Goal: Task Accomplishment & Management: Manage account settings

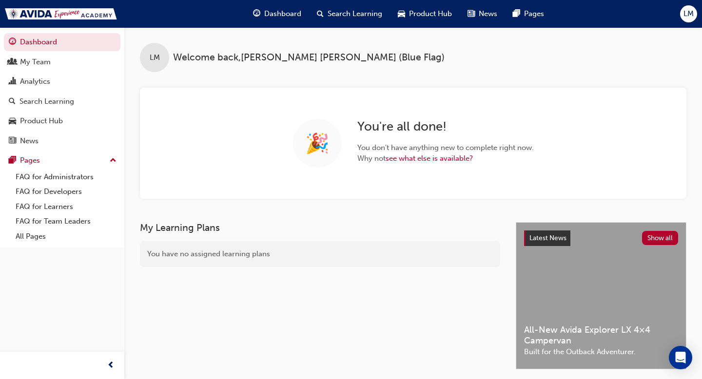
click at [692, 11] on span "LM" at bounding box center [688, 13] width 10 height 11
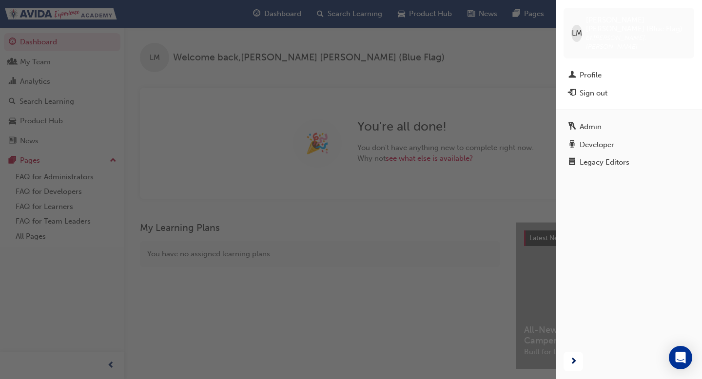
click at [337, 84] on div "button" at bounding box center [278, 189] width 556 height 379
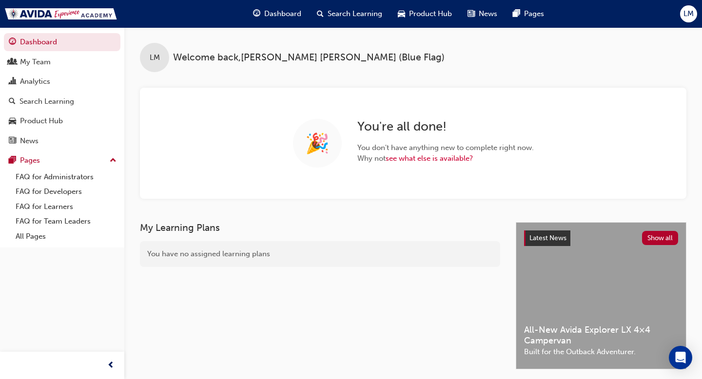
click at [382, 95] on div "🎉 You ' re all done! You don ' t have anything new to complete right now. Why n…" at bounding box center [413, 143] width 546 height 111
click at [687, 15] on span "LM" at bounding box center [688, 13] width 10 height 11
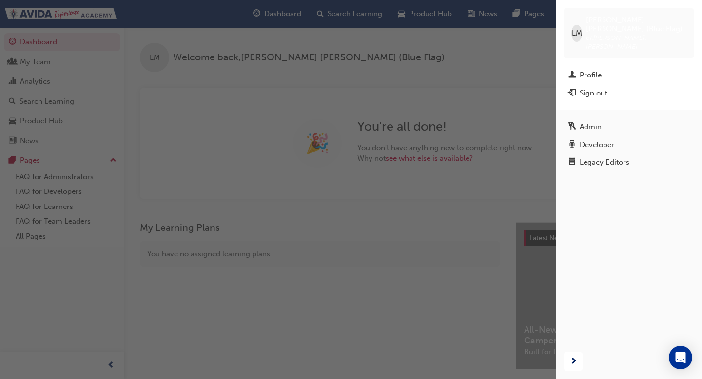
click at [379, 282] on div "button" at bounding box center [278, 189] width 556 height 379
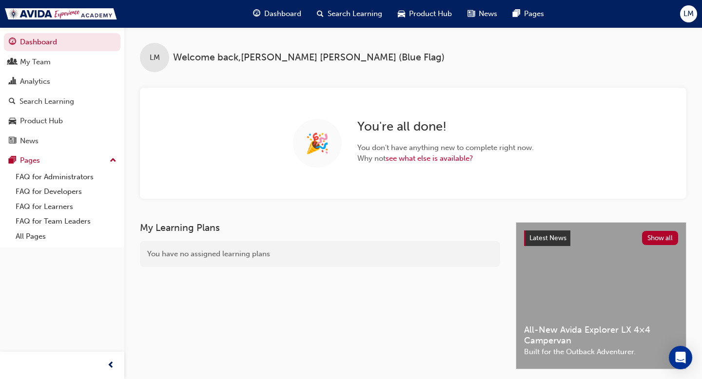
click at [688, 13] on span "LM" at bounding box center [688, 13] width 10 height 11
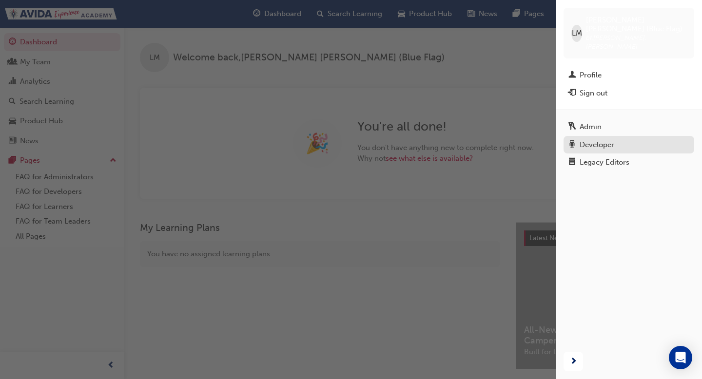
click at [599, 139] on div "Developer" at bounding box center [597, 144] width 35 height 11
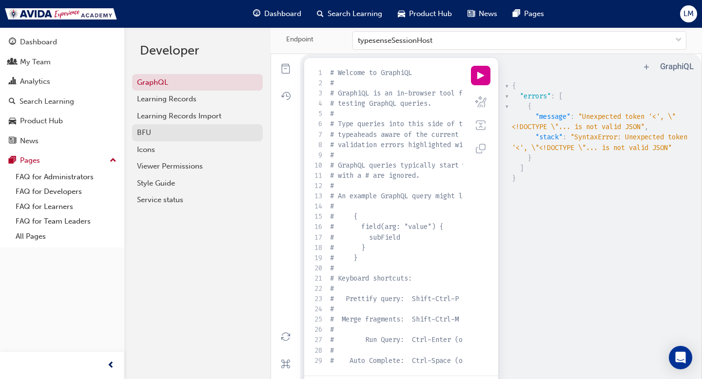
click at [170, 125] on link "BFU" at bounding box center [197, 132] width 131 height 17
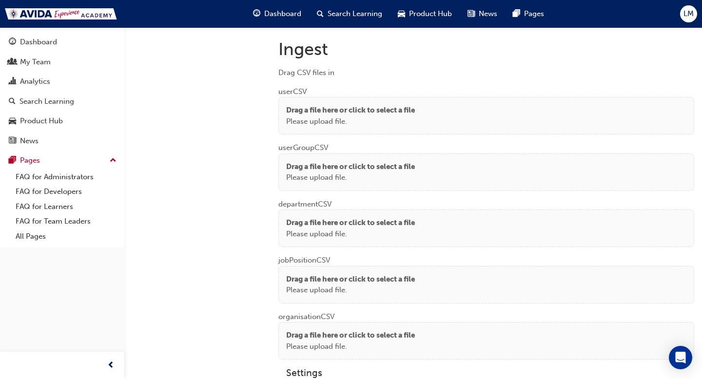
scroll to position [725, 0]
click at [372, 116] on p "Please upload file." at bounding box center [350, 121] width 129 height 11
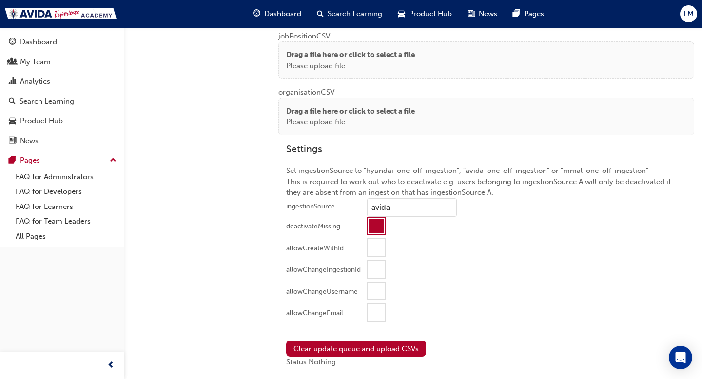
scroll to position [934, 0]
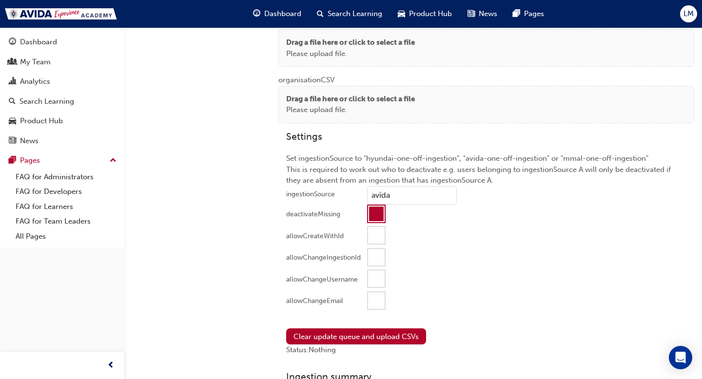
click at [375, 211] on div at bounding box center [376, 214] width 15 height 15
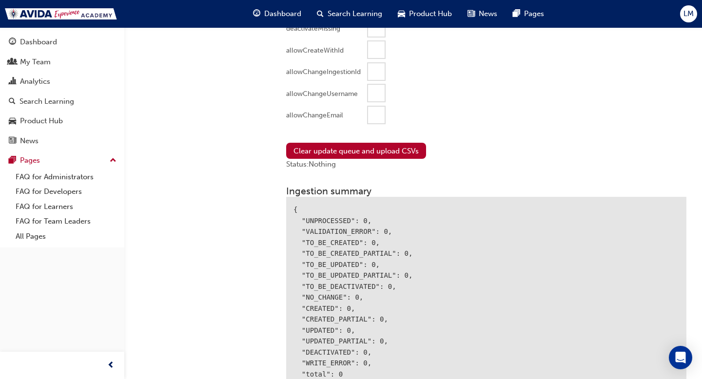
scroll to position [1123, 0]
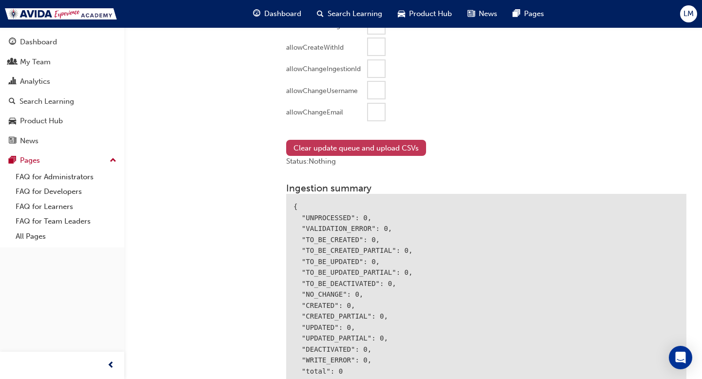
click at [359, 144] on button "Clear update queue and upload CSVs" at bounding box center [356, 148] width 140 height 16
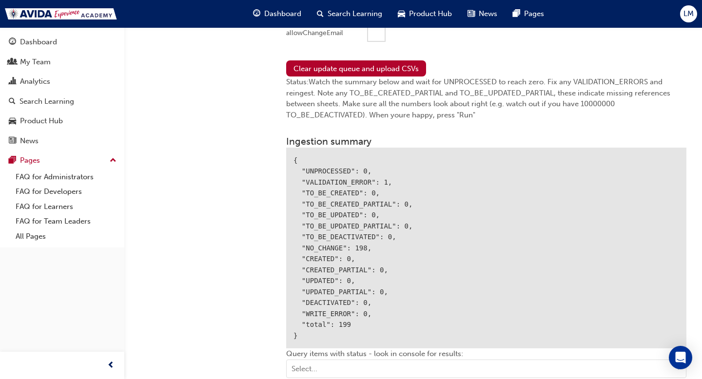
scroll to position [1206, 0]
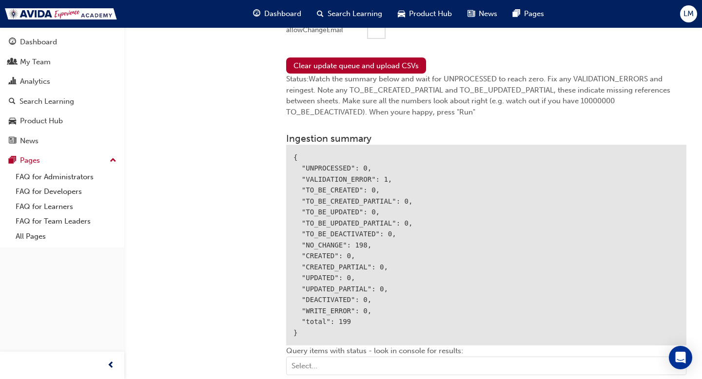
click at [325, 175] on div "{ "UNPROCESSED": 0, "VALIDATION_ERROR": 1, "TO_BE_CREATED": 0, "TO_BE_CREATED_P…" at bounding box center [486, 245] width 400 height 201
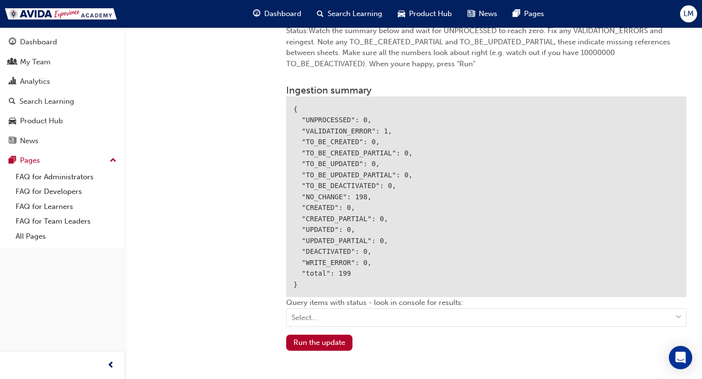
scroll to position [1257, 0]
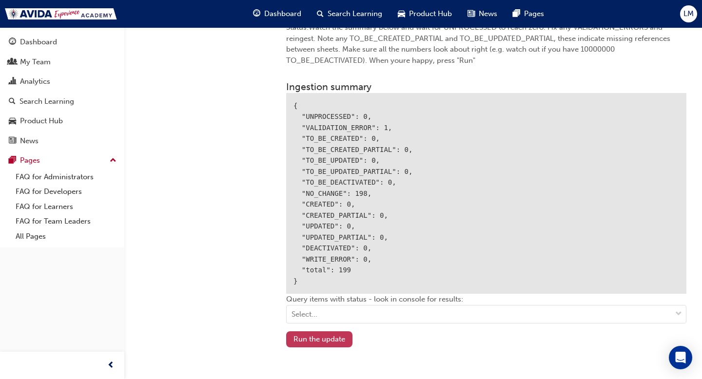
click at [324, 333] on button "Run the update" at bounding box center [319, 339] width 66 height 16
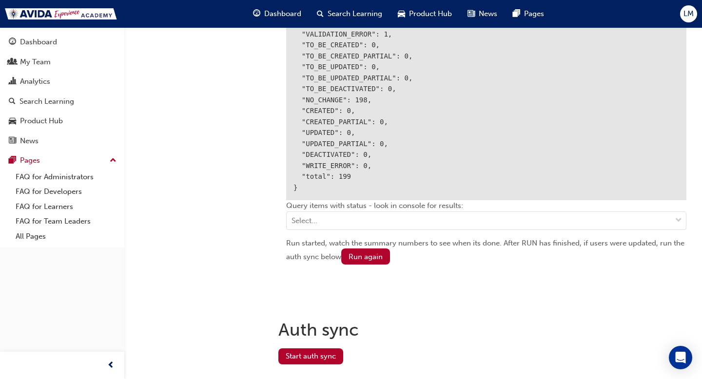
scroll to position [1373, 0]
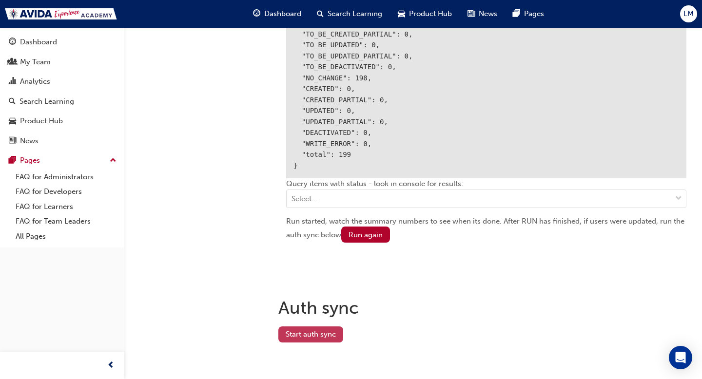
click at [313, 333] on button "Start auth sync" at bounding box center [310, 335] width 65 height 16
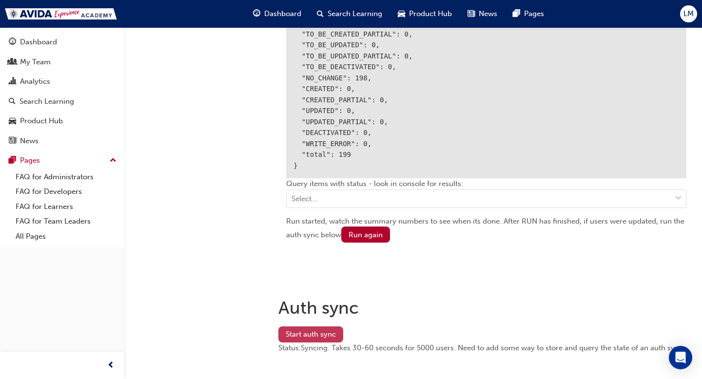
click at [319, 330] on button "Start auth sync" at bounding box center [310, 335] width 65 height 16
click at [342, 10] on span "Search Learning" at bounding box center [355, 13] width 55 height 11
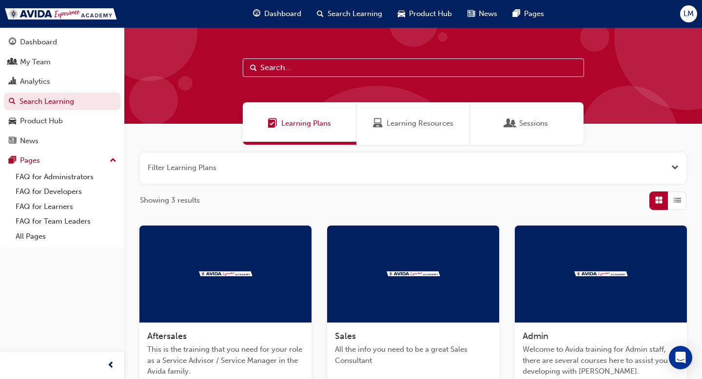
click at [334, 68] on input "text" at bounding box center [413, 67] width 341 height 19
paste input "[PERSON_NAME]"
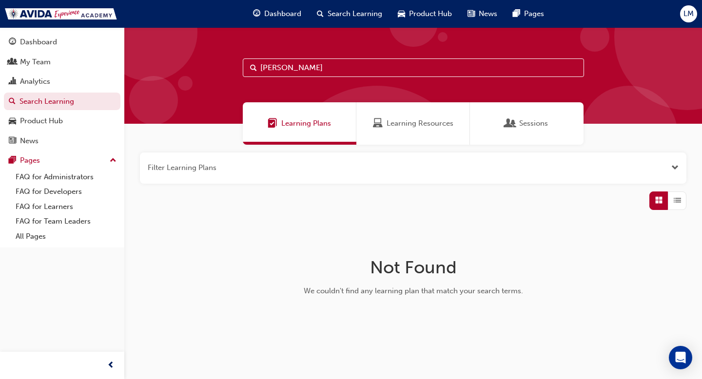
click at [400, 117] on div "Learning Resources" at bounding box center [413, 123] width 114 height 42
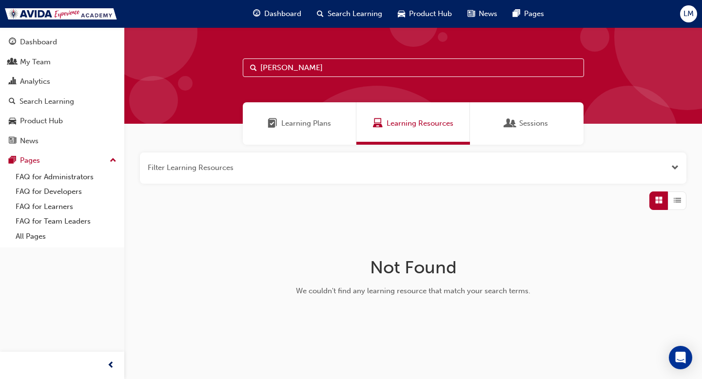
click at [345, 62] on input "[PERSON_NAME]" at bounding box center [413, 67] width 341 height 19
click at [295, 127] on span "Learning Plans" at bounding box center [306, 123] width 50 height 11
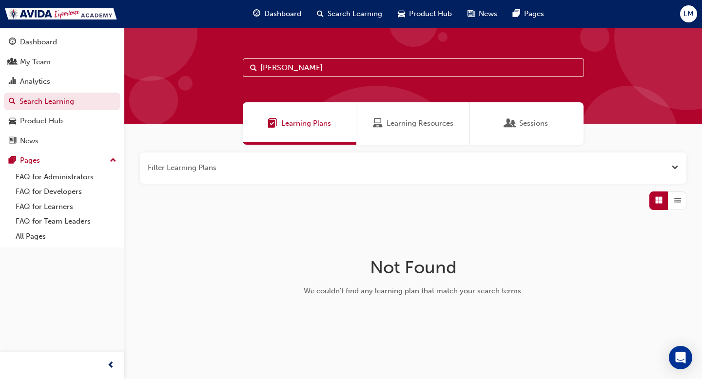
click at [282, 66] on input "[PERSON_NAME]" at bounding box center [413, 67] width 341 height 19
type input "Topaz"
click at [430, 128] on span "Learning Resources" at bounding box center [420, 123] width 67 height 11
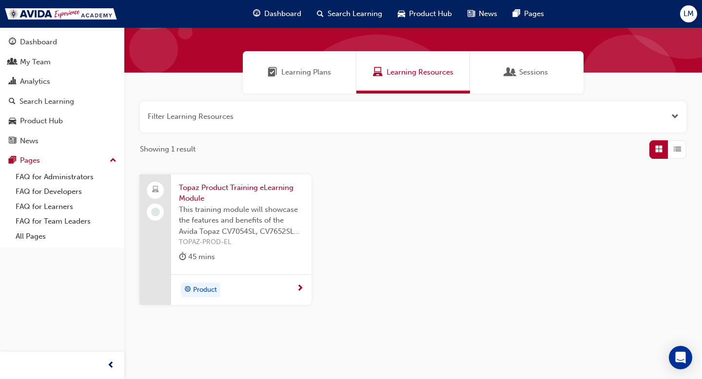
scroll to position [53, 0]
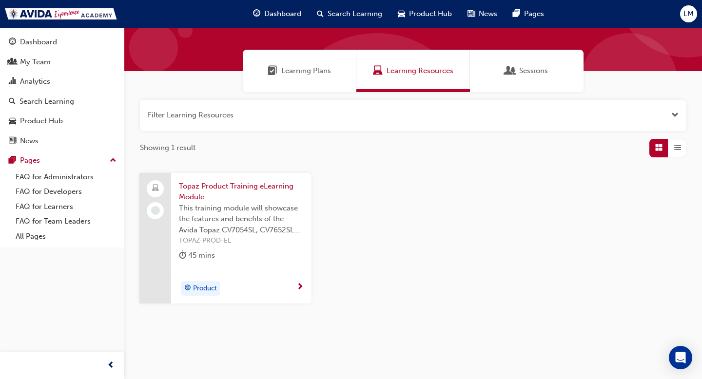
click at [245, 202] on span "Topaz Product Training eLearning Module" at bounding box center [241, 192] width 125 height 22
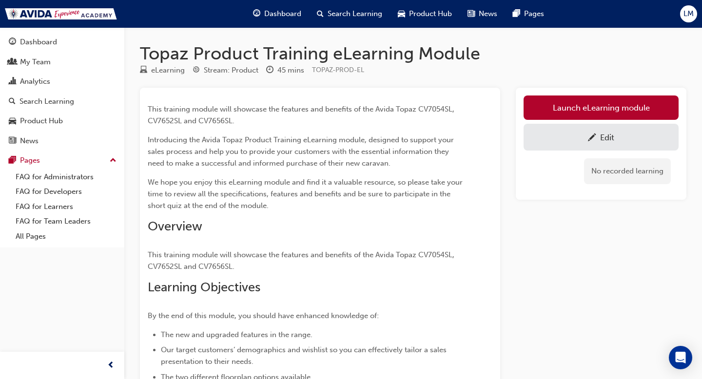
click at [340, 16] on span "Search Learning" at bounding box center [355, 13] width 55 height 11
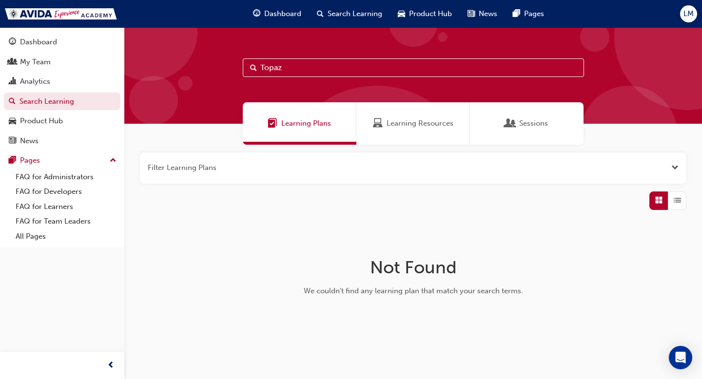
click at [302, 77] on input "Topaz" at bounding box center [413, 67] width 341 height 19
type input "product"
click at [304, 62] on input "product" at bounding box center [413, 67] width 341 height 19
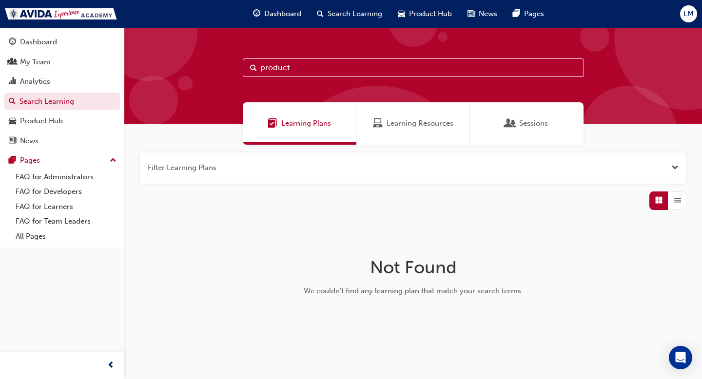
click at [304, 62] on input "product" at bounding box center [413, 67] width 341 height 19
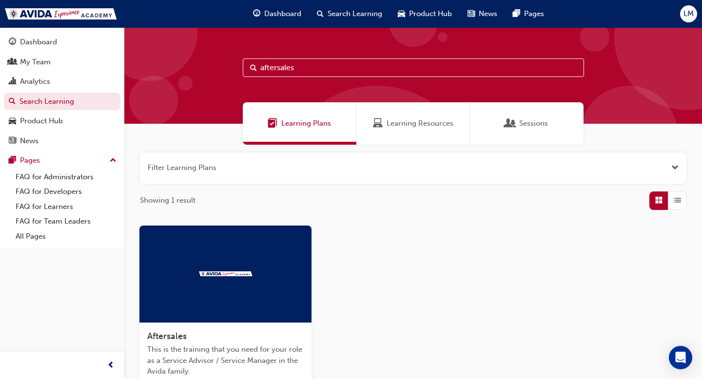
type input "aftersales"
click at [294, 264] on div at bounding box center [225, 274] width 172 height 97
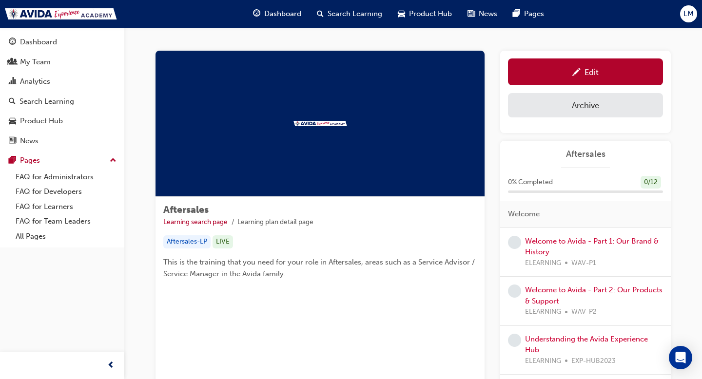
click at [341, 18] on span "Search Learning" at bounding box center [355, 13] width 55 height 11
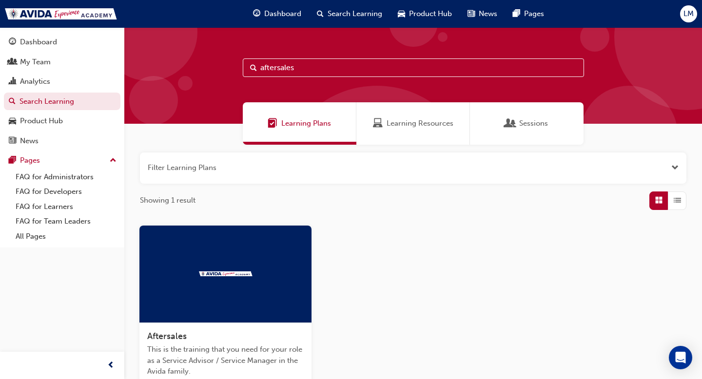
click at [298, 120] on span "Learning Plans" at bounding box center [306, 123] width 50 height 11
click at [519, 173] on button "button" at bounding box center [413, 168] width 546 height 31
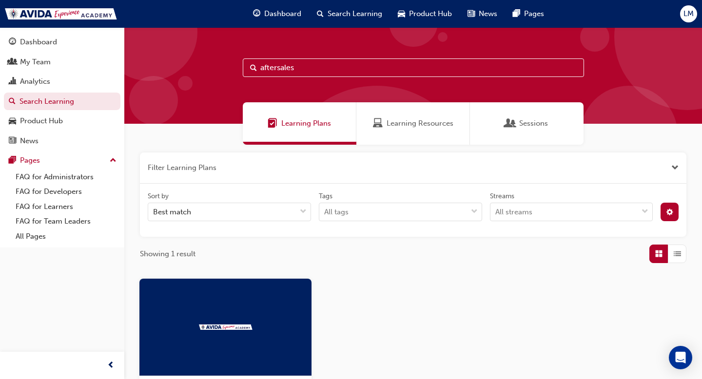
click at [358, 68] on input "aftersales" at bounding box center [413, 67] width 341 height 19
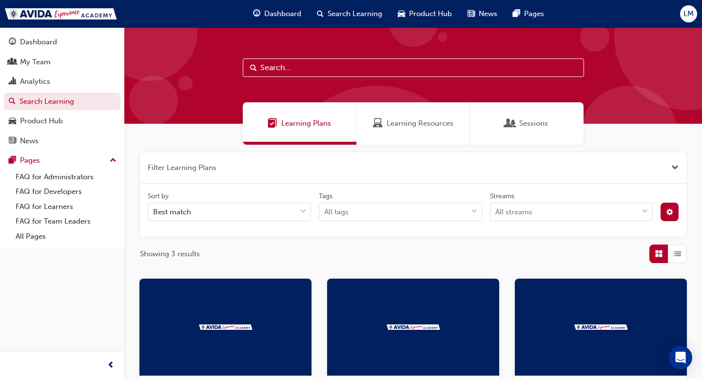
click at [255, 68] on span "Search" at bounding box center [253, 67] width 7 height 11
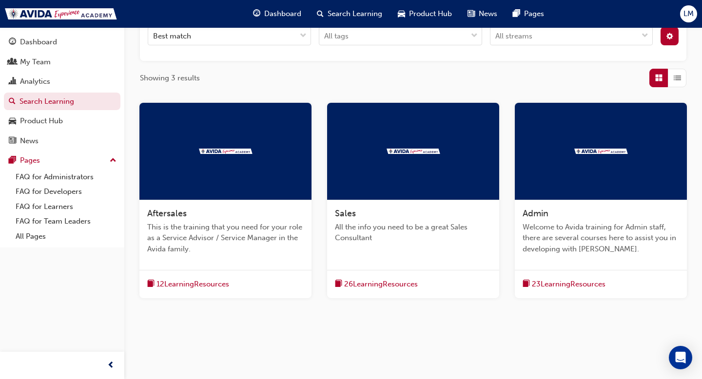
scroll to position [190, 0]
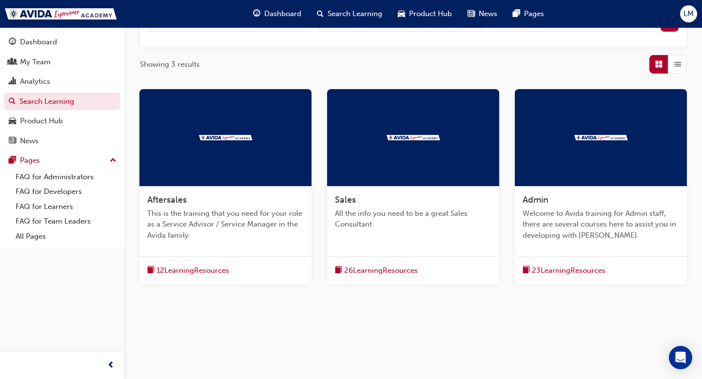
click at [405, 211] on span "All the info you need to be a great Sales Consultant" at bounding box center [413, 219] width 156 height 22
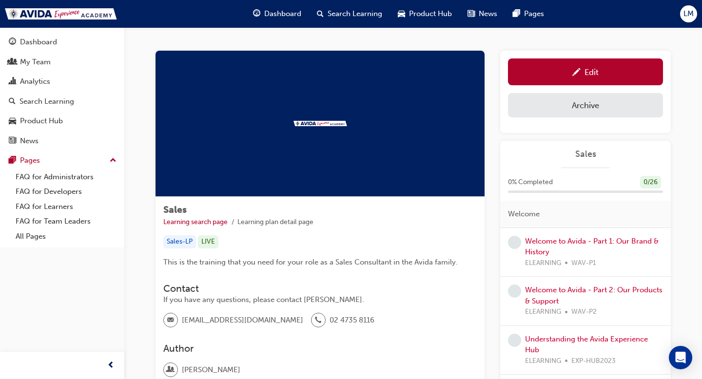
click at [346, 11] on span "Search Learning" at bounding box center [355, 13] width 55 height 11
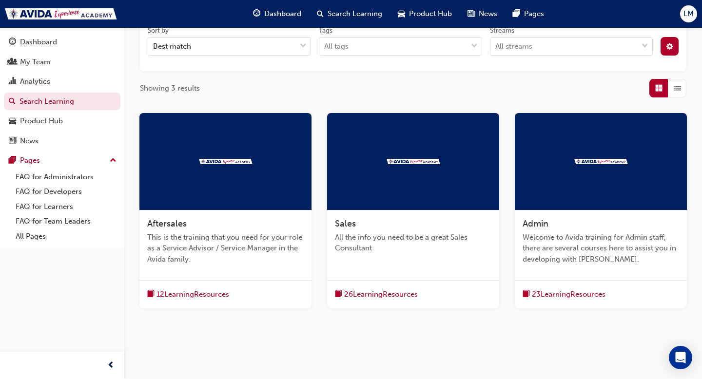
scroll to position [190, 0]
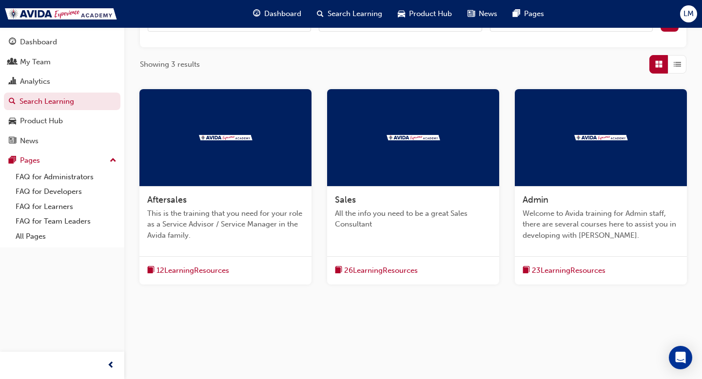
click at [562, 170] on div at bounding box center [601, 137] width 172 height 97
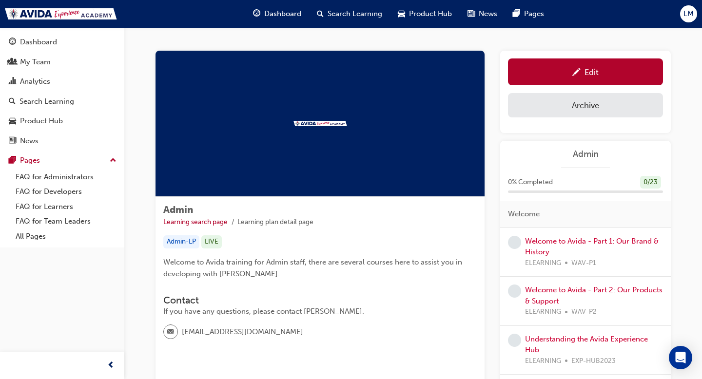
click at [346, 14] on span "Search Learning" at bounding box center [355, 13] width 55 height 11
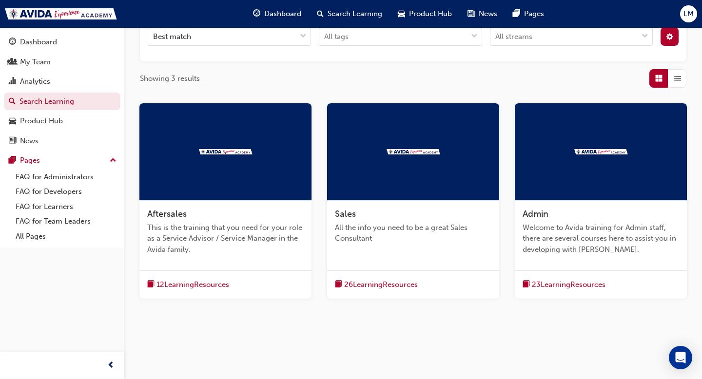
scroll to position [190, 0]
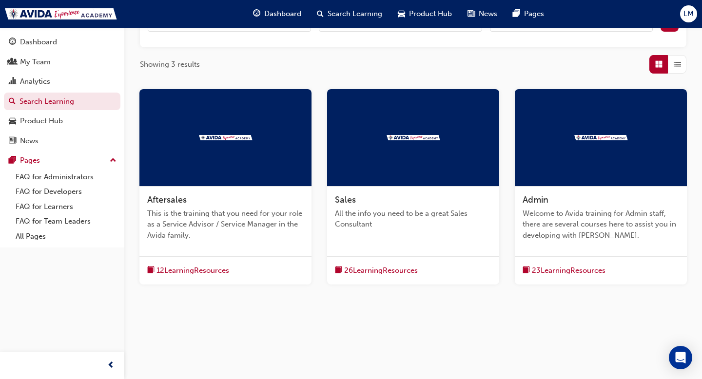
click at [441, 140] on div at bounding box center [413, 137] width 172 height 97
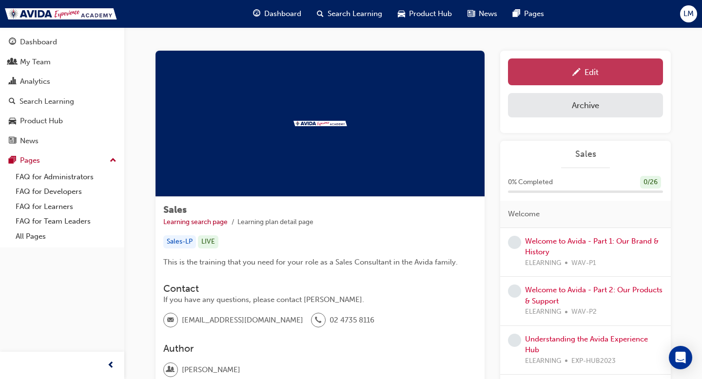
click at [574, 75] on span "pencil-icon" at bounding box center [576, 73] width 8 height 10
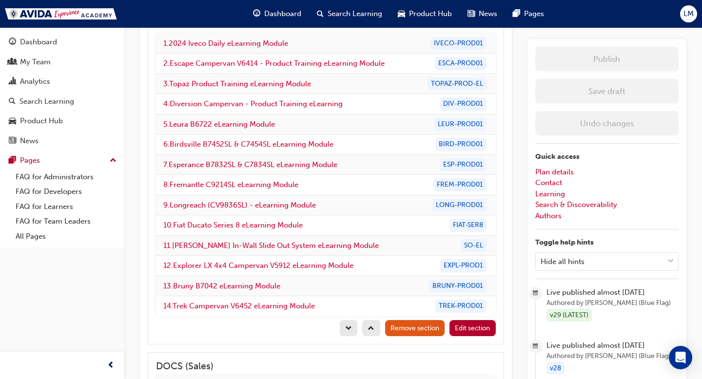
scroll to position [1105, 0]
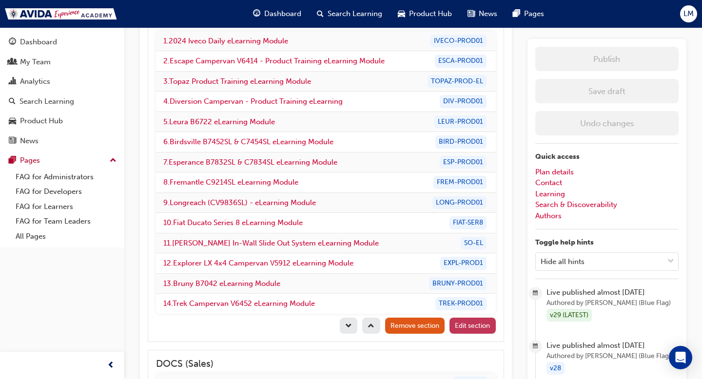
click at [477, 322] on span "Edit section" at bounding box center [472, 326] width 35 height 8
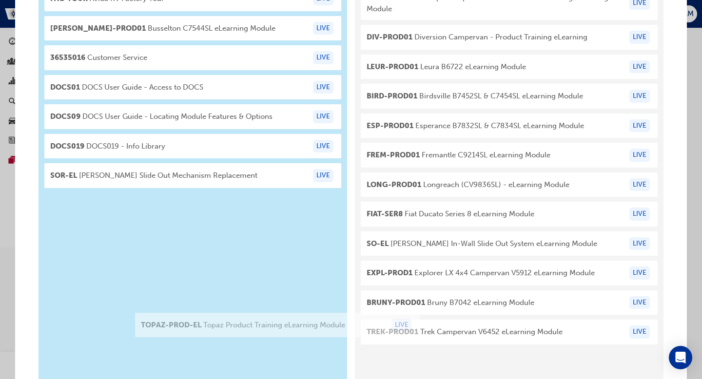
scroll to position [267, 0]
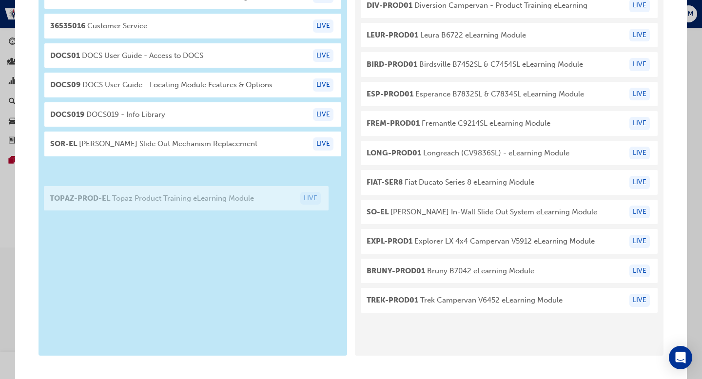
drag, startPoint x: 482, startPoint y: 147, endPoint x: 157, endPoint y: 206, distance: 329.9
click at [157, 206] on div "Available learning resources 7478850 Australian Consumer Law LIVE FAC-TOUR Avid…" at bounding box center [351, 127] width 625 height 458
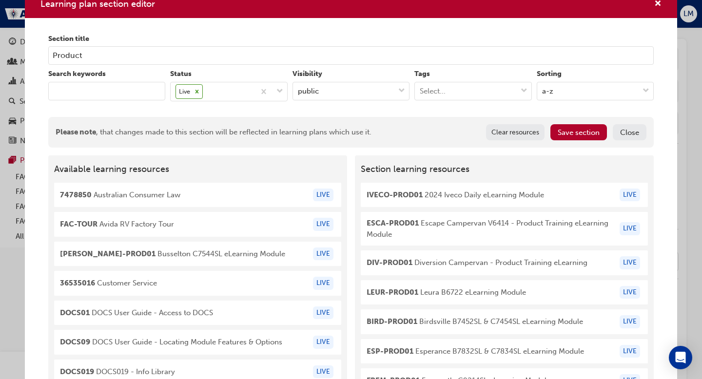
scroll to position [0, 0]
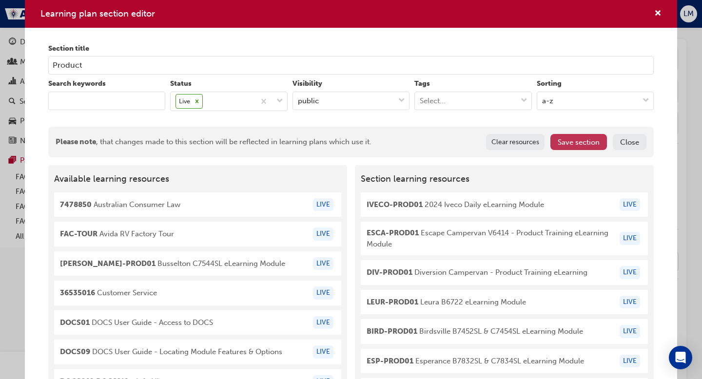
click at [579, 142] on button "Save section" at bounding box center [578, 142] width 57 height 16
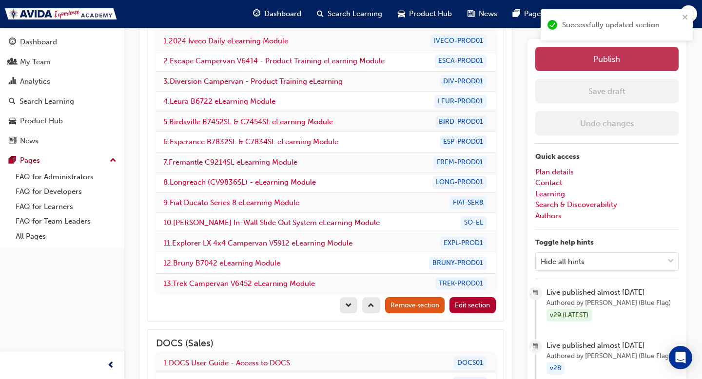
click at [593, 60] on button "Publish" at bounding box center [606, 59] width 143 height 24
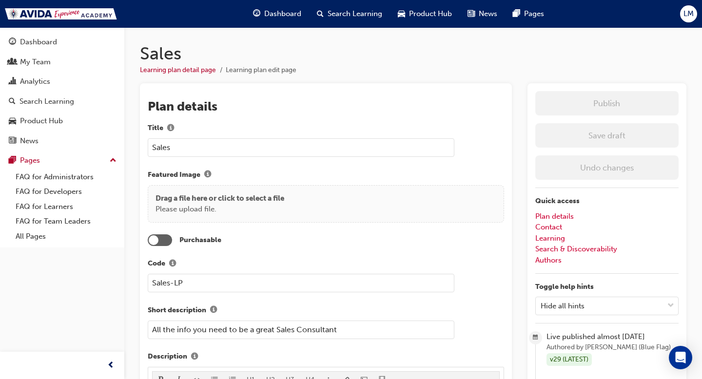
click at [343, 12] on span "Search Learning" at bounding box center [355, 13] width 55 height 11
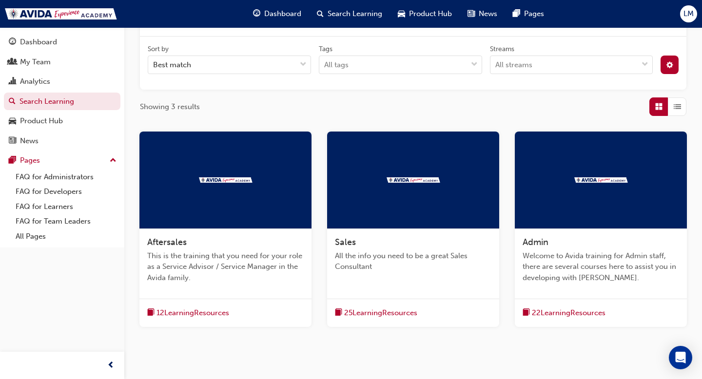
scroll to position [190, 0]
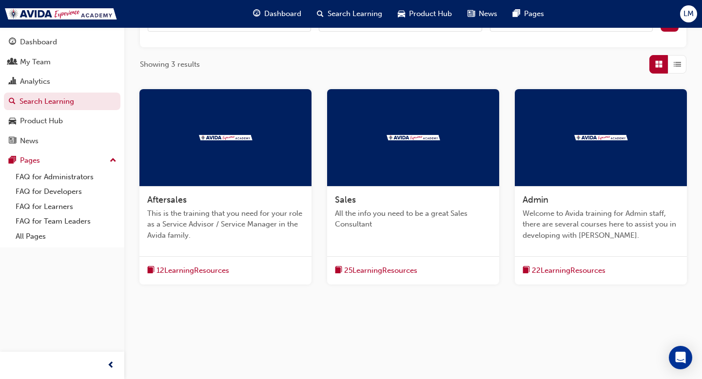
click at [415, 138] on img at bounding box center [414, 137] width 54 height 5
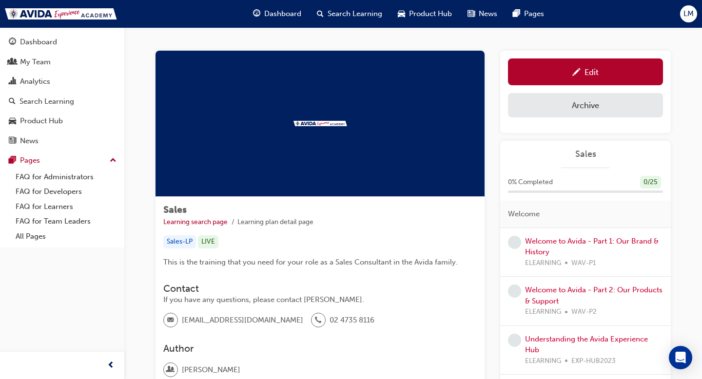
click at [338, 15] on span "Search Learning" at bounding box center [355, 13] width 55 height 11
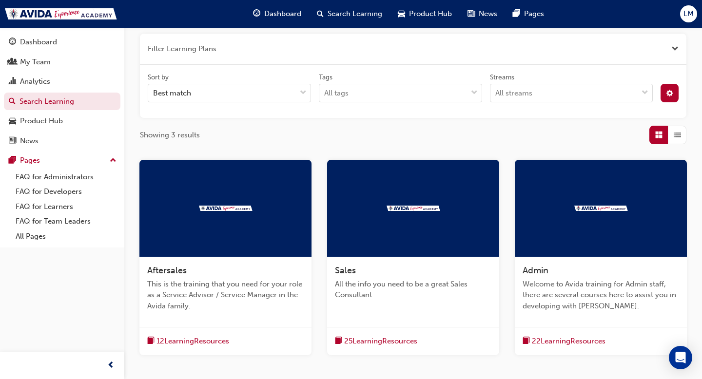
scroll to position [190, 0]
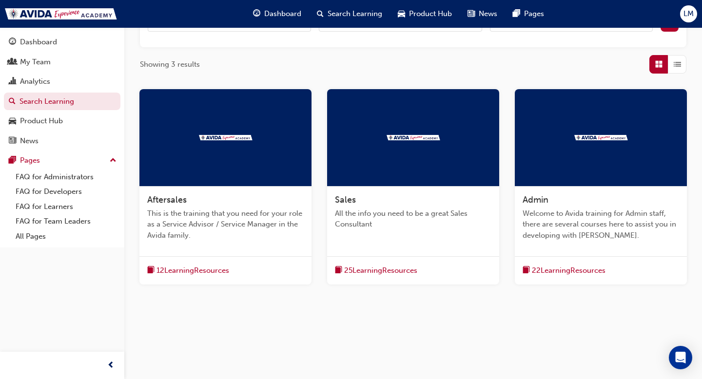
click at [568, 142] on div at bounding box center [601, 137] width 172 height 97
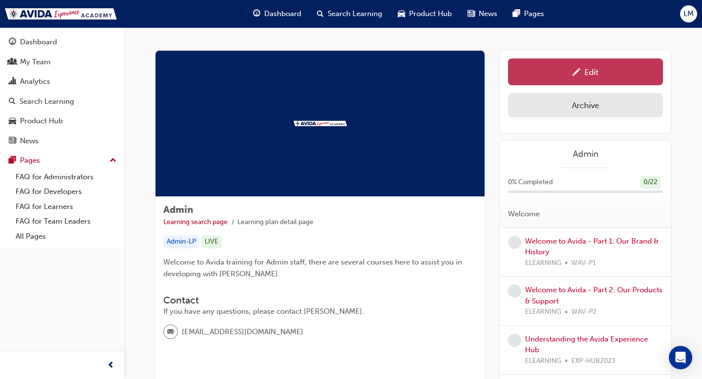
click at [567, 66] on div "Edit" at bounding box center [585, 72] width 140 height 12
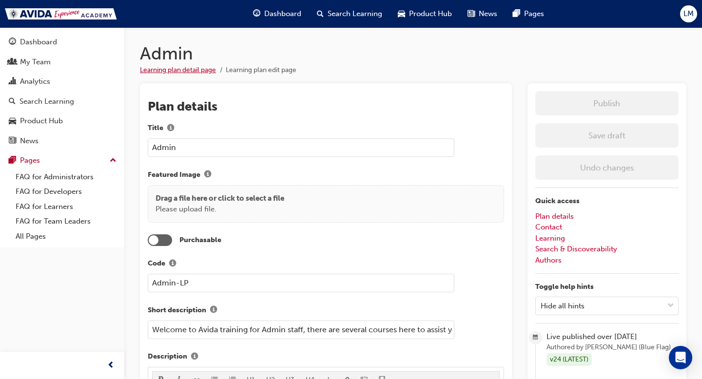
click at [194, 67] on link "Learning plan detail page" at bounding box center [178, 70] width 76 height 8
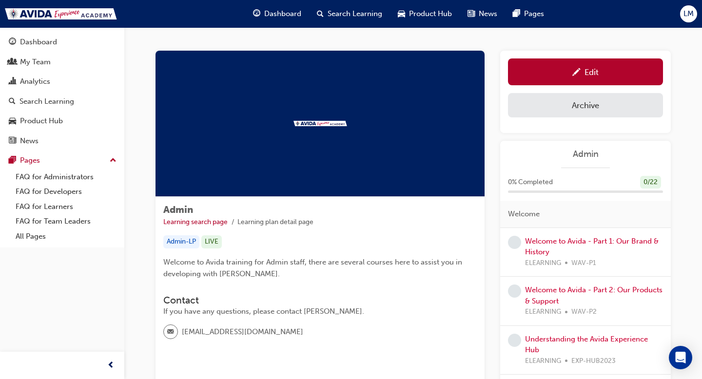
click at [359, 17] on span "Search Learning" at bounding box center [355, 13] width 55 height 11
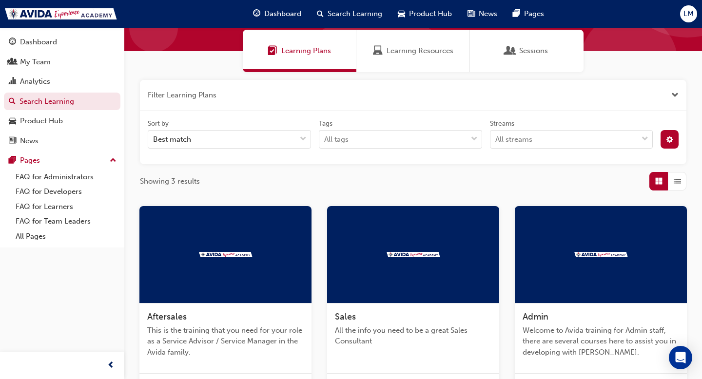
scroll to position [85, 0]
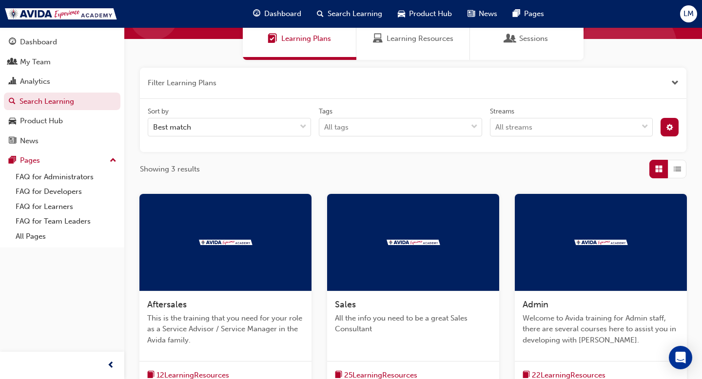
click at [385, 235] on div at bounding box center [413, 242] width 172 height 97
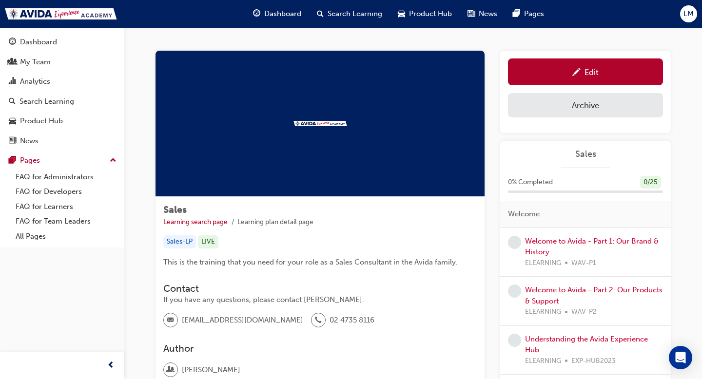
click at [330, 11] on span "Search Learning" at bounding box center [355, 13] width 55 height 11
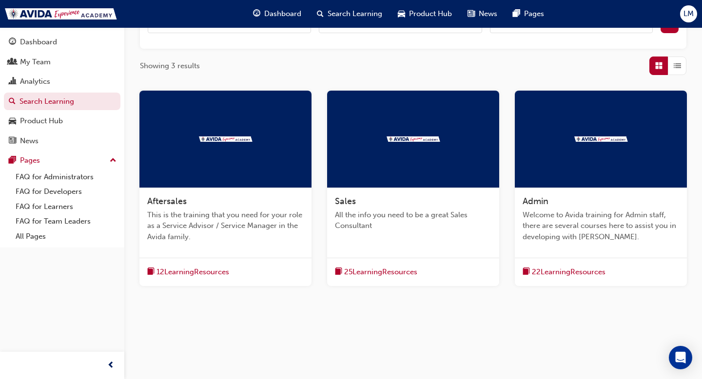
scroll to position [190, 0]
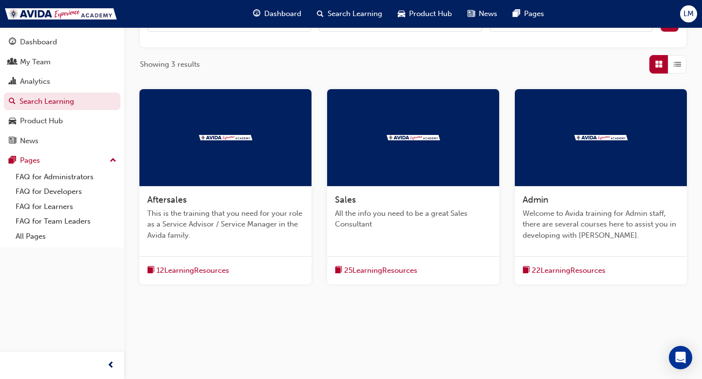
click at [220, 200] on div "Aftersales" at bounding box center [225, 201] width 156 height 12
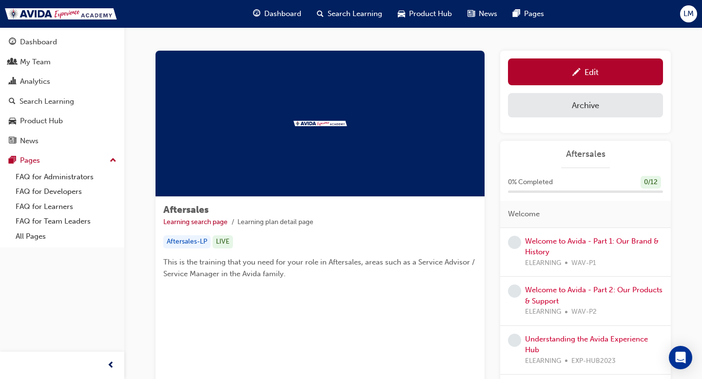
click at [351, 22] on div "Search Learning" at bounding box center [349, 14] width 81 height 20
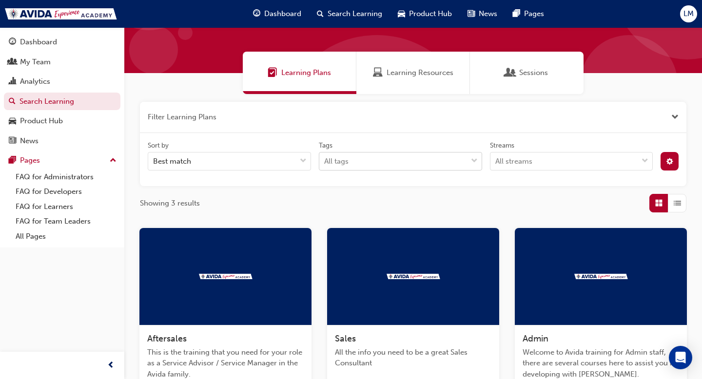
scroll to position [190, 0]
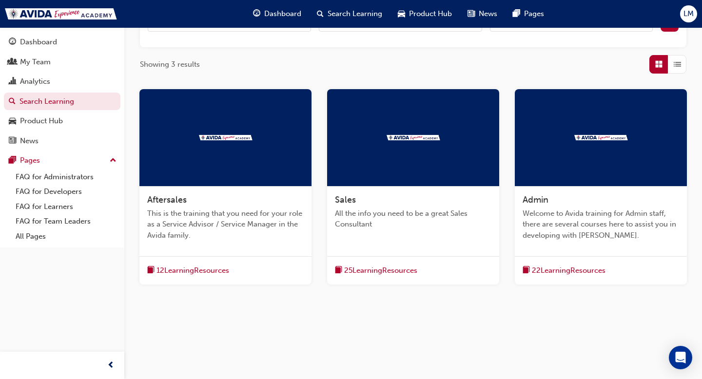
click at [552, 152] on div at bounding box center [601, 137] width 172 height 97
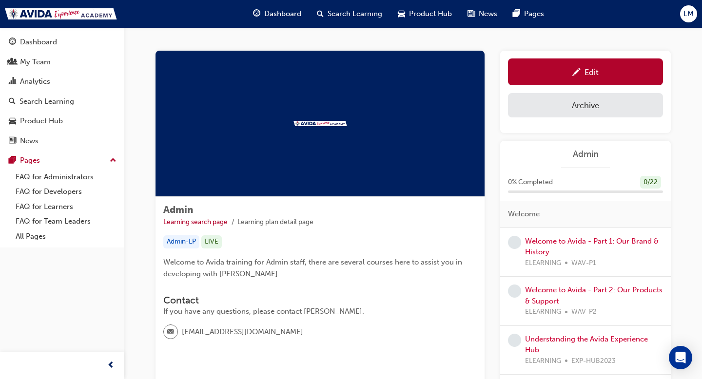
click at [356, 17] on span "Search Learning" at bounding box center [355, 13] width 55 height 11
